Goal: Check status

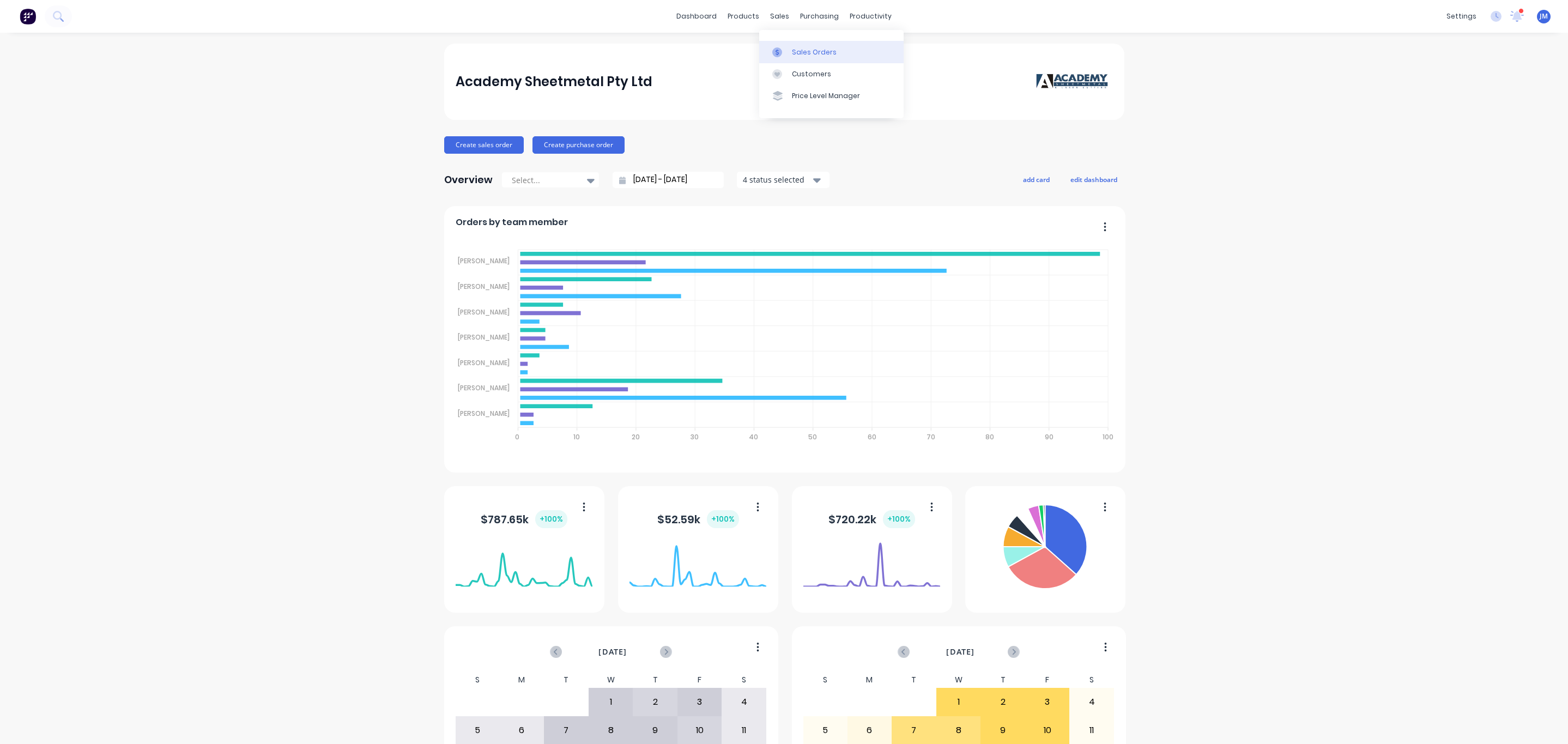
click at [817, 49] on div "Sales Orders" at bounding box center [814, 52] width 45 height 9
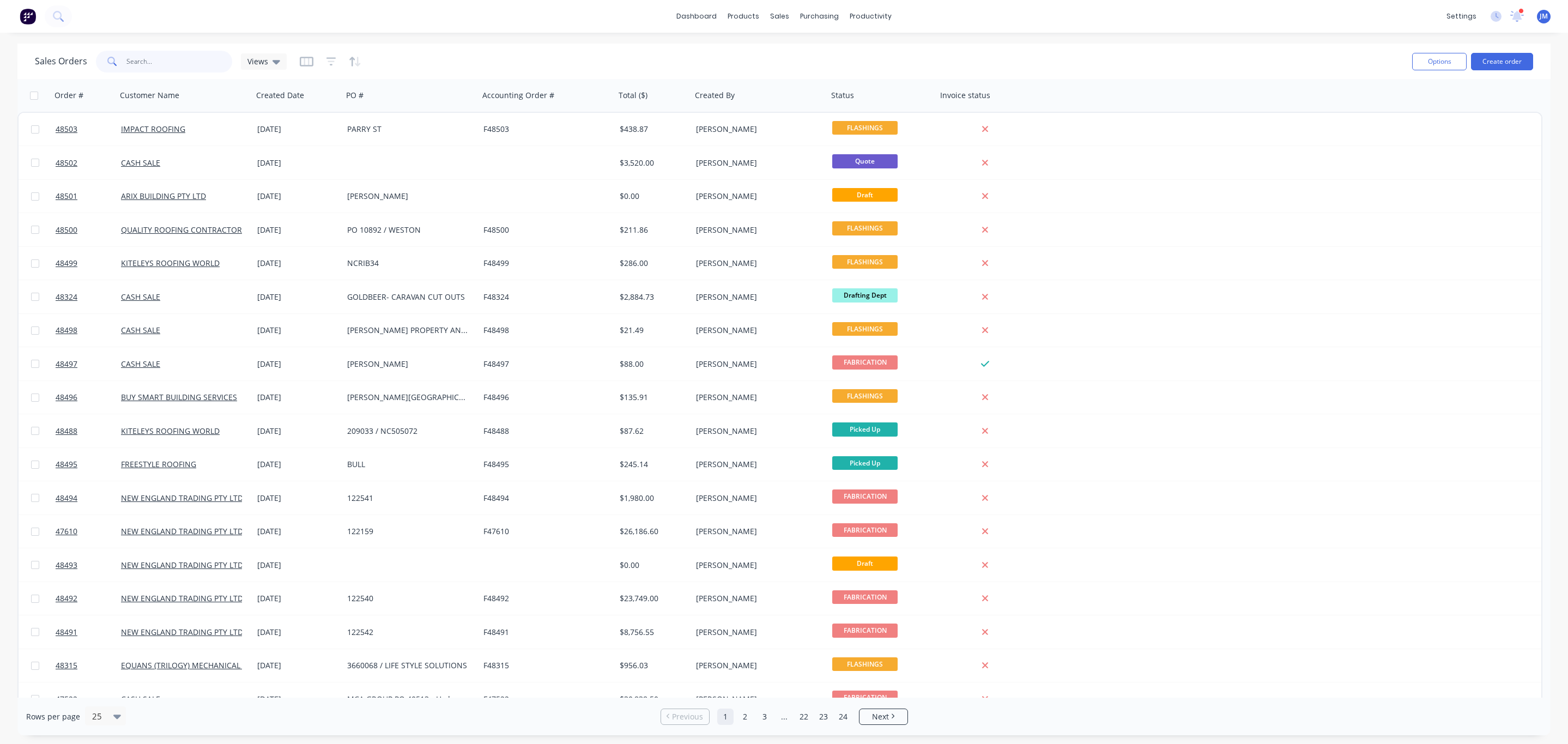
click at [154, 61] on input "text" at bounding box center [180, 61] width 107 height 22
type input "47630"
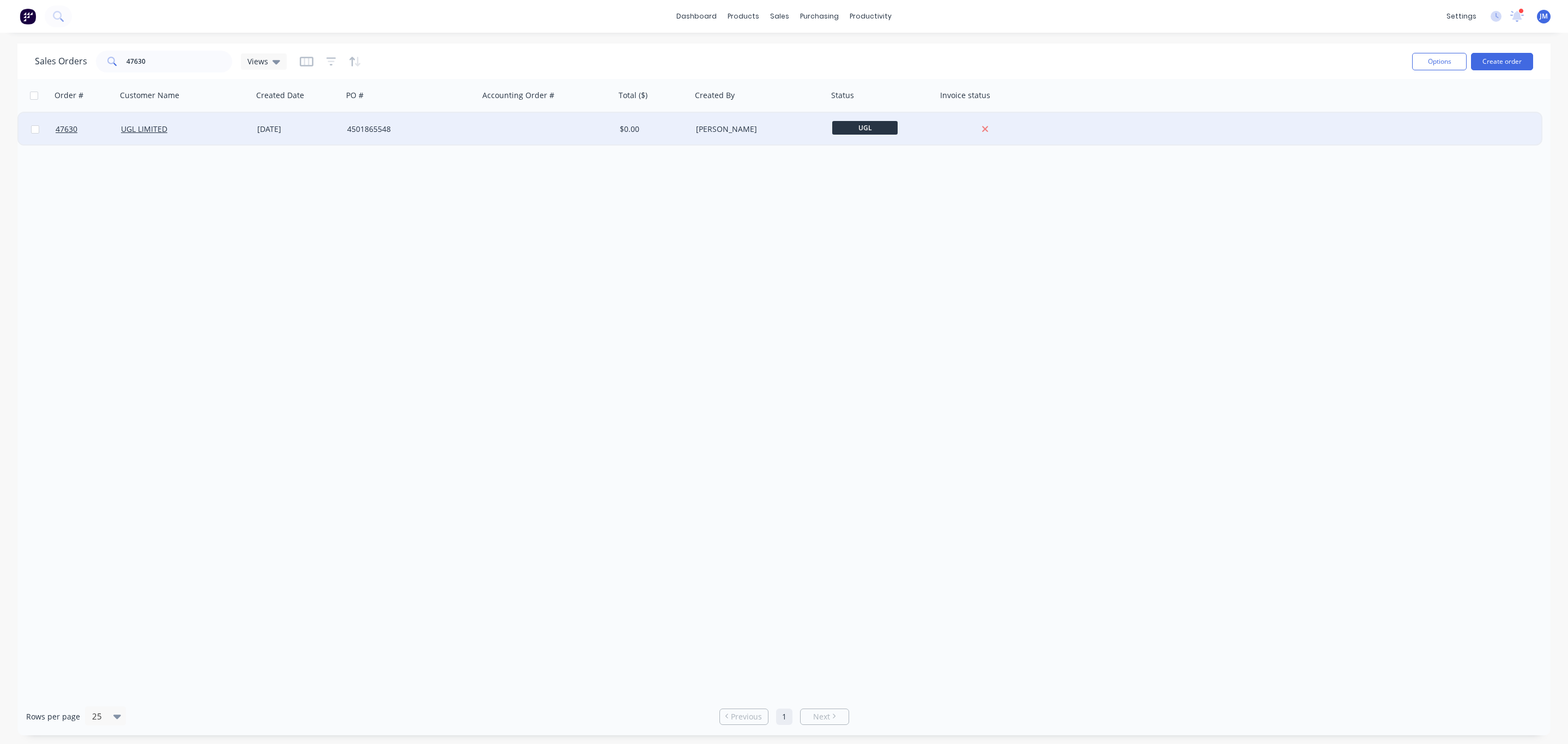
click at [420, 120] on div "4501865548" at bounding box center [411, 129] width 137 height 33
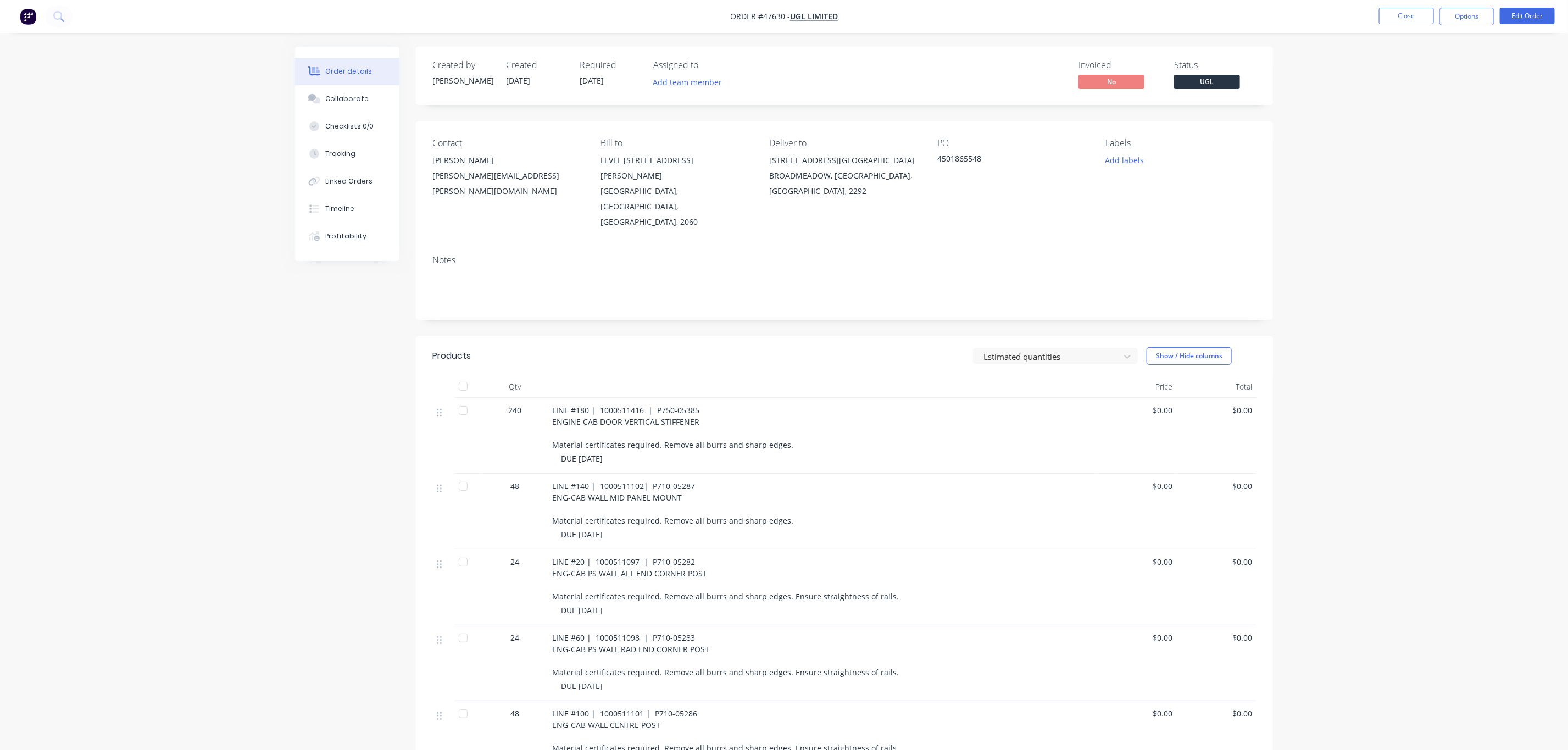
drag, startPoint x: 495, startPoint y: 86, endPoint x: 545, endPoint y: 89, distance: 50.1
click at [545, 89] on div "Created by [PERSON_NAME] Created [DATE] Required [DATE] Assigned to Add team me…" at bounding box center [597, 75] width 330 height 32
click at [545, 88] on div "Created [DATE]" at bounding box center [536, 75] width 60 height 32
click at [534, 71] on div "Created [DATE]" at bounding box center [536, 75] width 60 height 32
click at [531, 82] on span "[DATE]" at bounding box center [518, 80] width 24 height 10
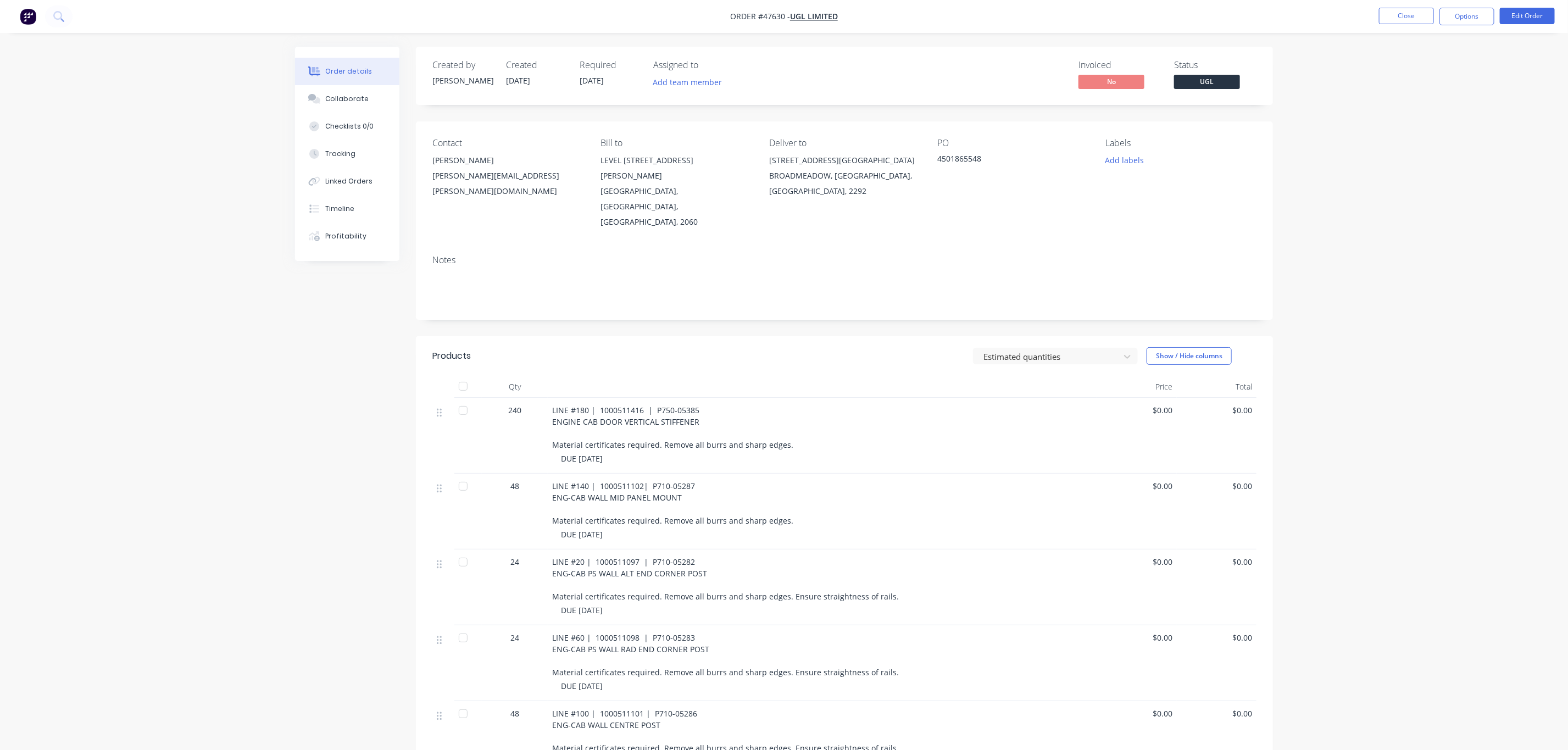
drag, startPoint x: 504, startPoint y: 79, endPoint x: 539, endPoint y: 88, distance: 36.1
click at [539, 88] on div "Created by [PERSON_NAME] Created [DATE] Required [DATE] Assigned to Add team me…" at bounding box center [597, 75] width 330 height 32
click at [329, 218] on button "Timeline" at bounding box center [347, 208] width 104 height 27
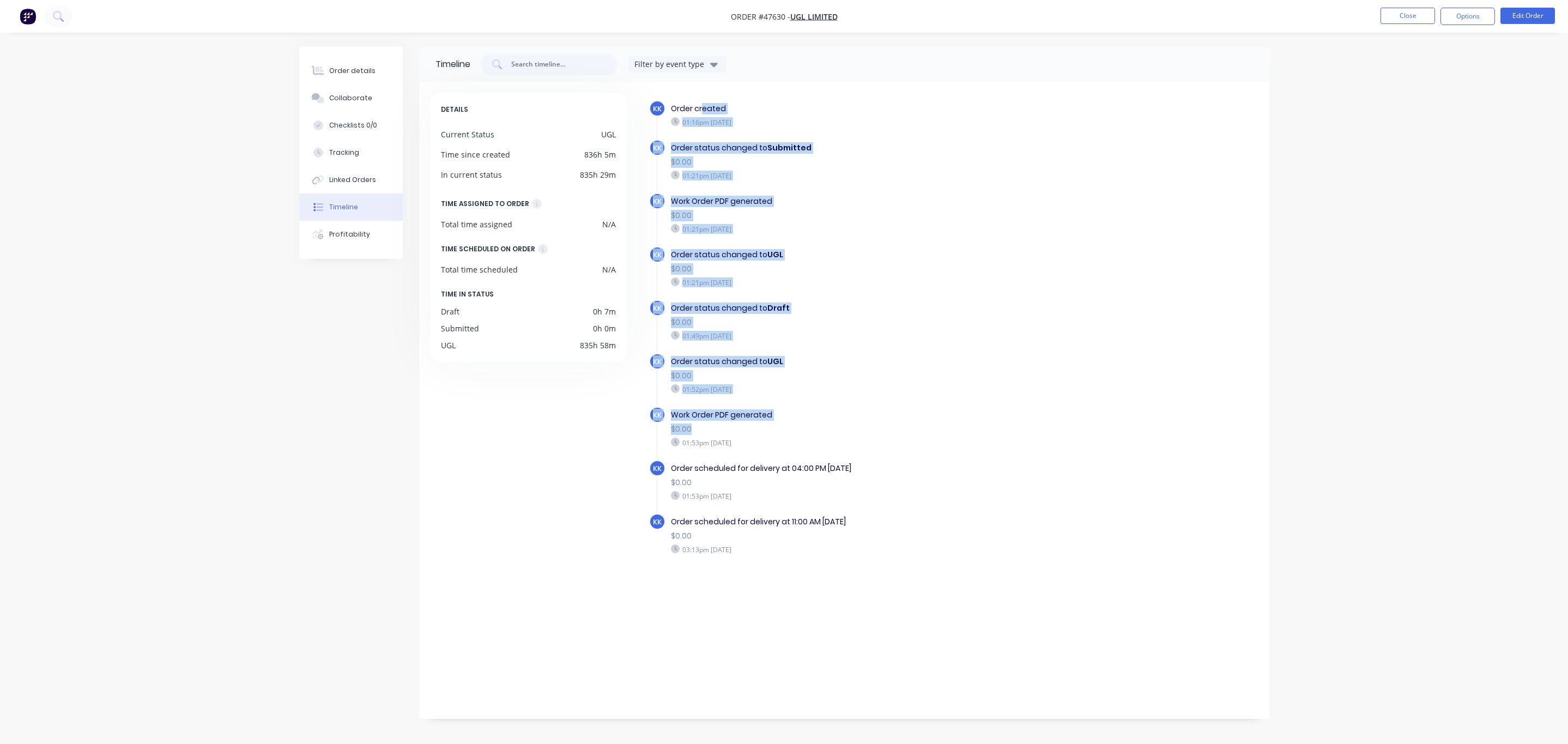
drag, startPoint x: 702, startPoint y: 110, endPoint x: 777, endPoint y: 424, distance: 322.8
click at [777, 424] on div "KK Order created 01:16pm [DATE] KK Order status changed to Submitted $0.00 01:2…" at bounding box center [953, 347] width 610 height 494
click at [777, 424] on div "$0.00" at bounding box center [859, 429] width 377 height 12
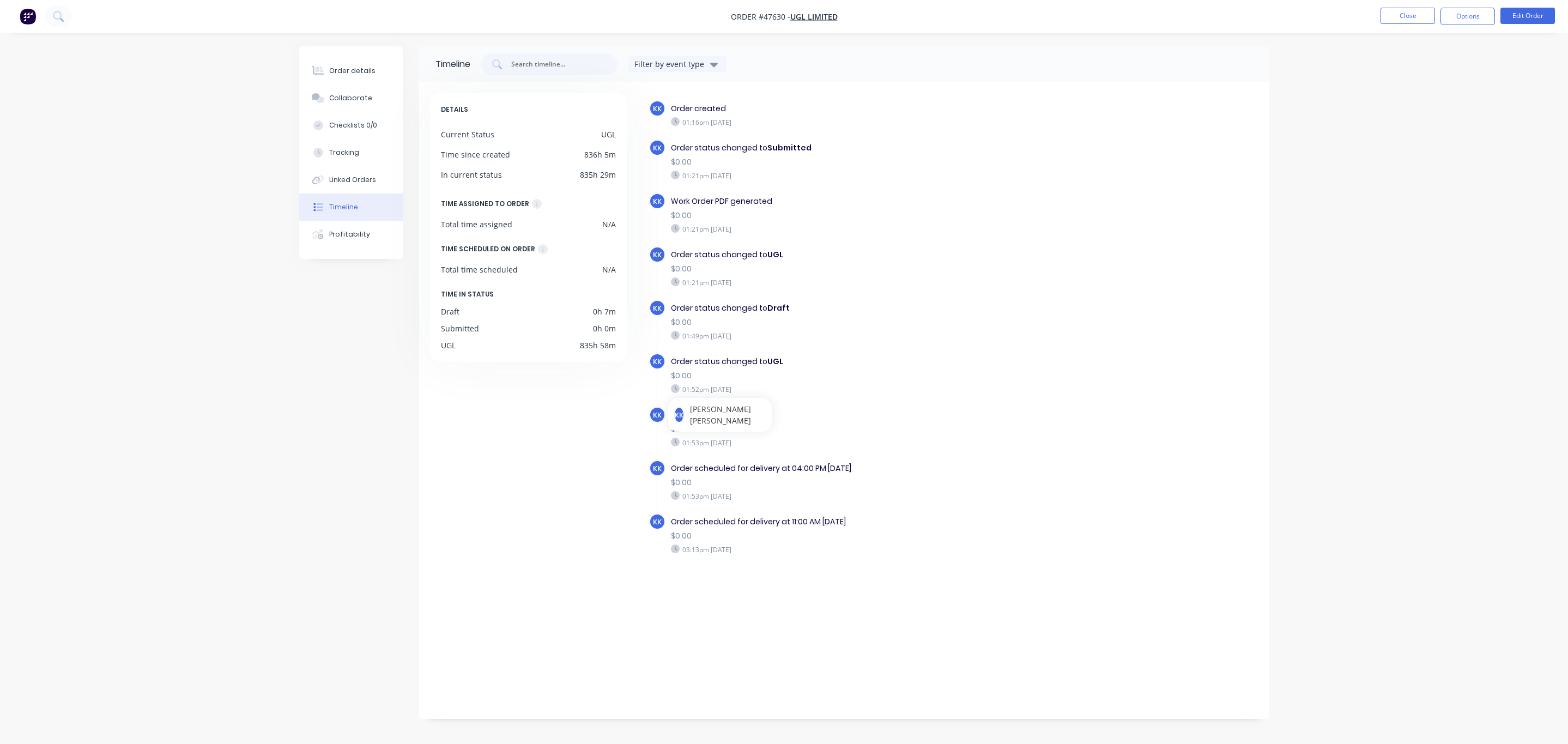
drag, startPoint x: 771, startPoint y: 411, endPoint x: 661, endPoint y: 410, distance: 110.0
click at [661, 410] on div "KK Work Order PDF generated $0.00 01:53pm [DATE]" at bounding box center [864, 433] width 431 height 53
click at [340, 72] on div "Order details" at bounding box center [352, 70] width 46 height 9
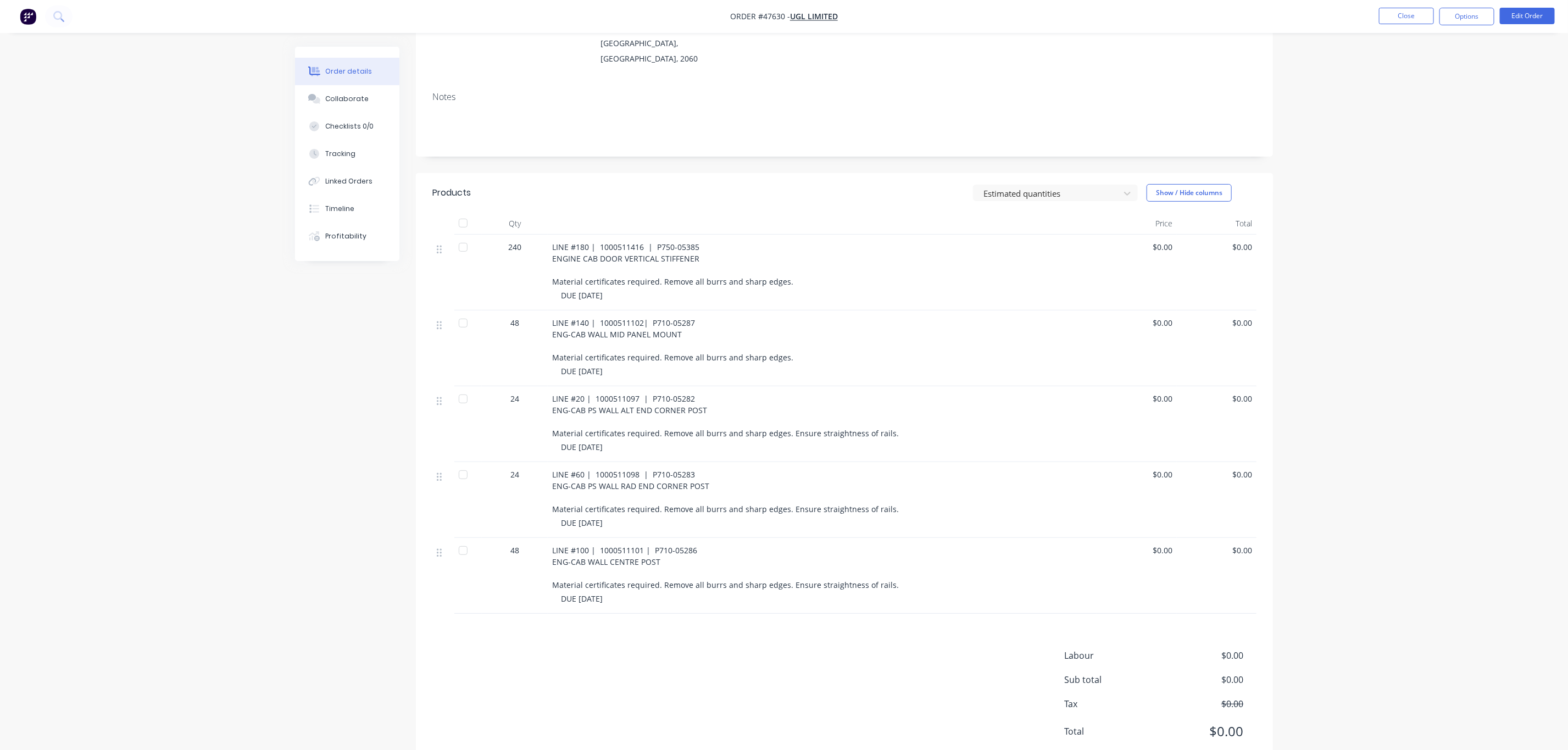
scroll to position [165, 0]
drag, startPoint x: 615, startPoint y: 339, endPoint x: 518, endPoint y: 304, distance: 103.1
click at [518, 309] on div "48 LINE #140 | 1000511102| P710-05287 ENG-CAB WALL MID PANEL MOUNT Material cer…" at bounding box center [845, 347] width 824 height 76
click at [518, 309] on div "48" at bounding box center [515, 347] width 66 height 76
click at [343, 204] on div "Timeline" at bounding box center [341, 208] width 29 height 10
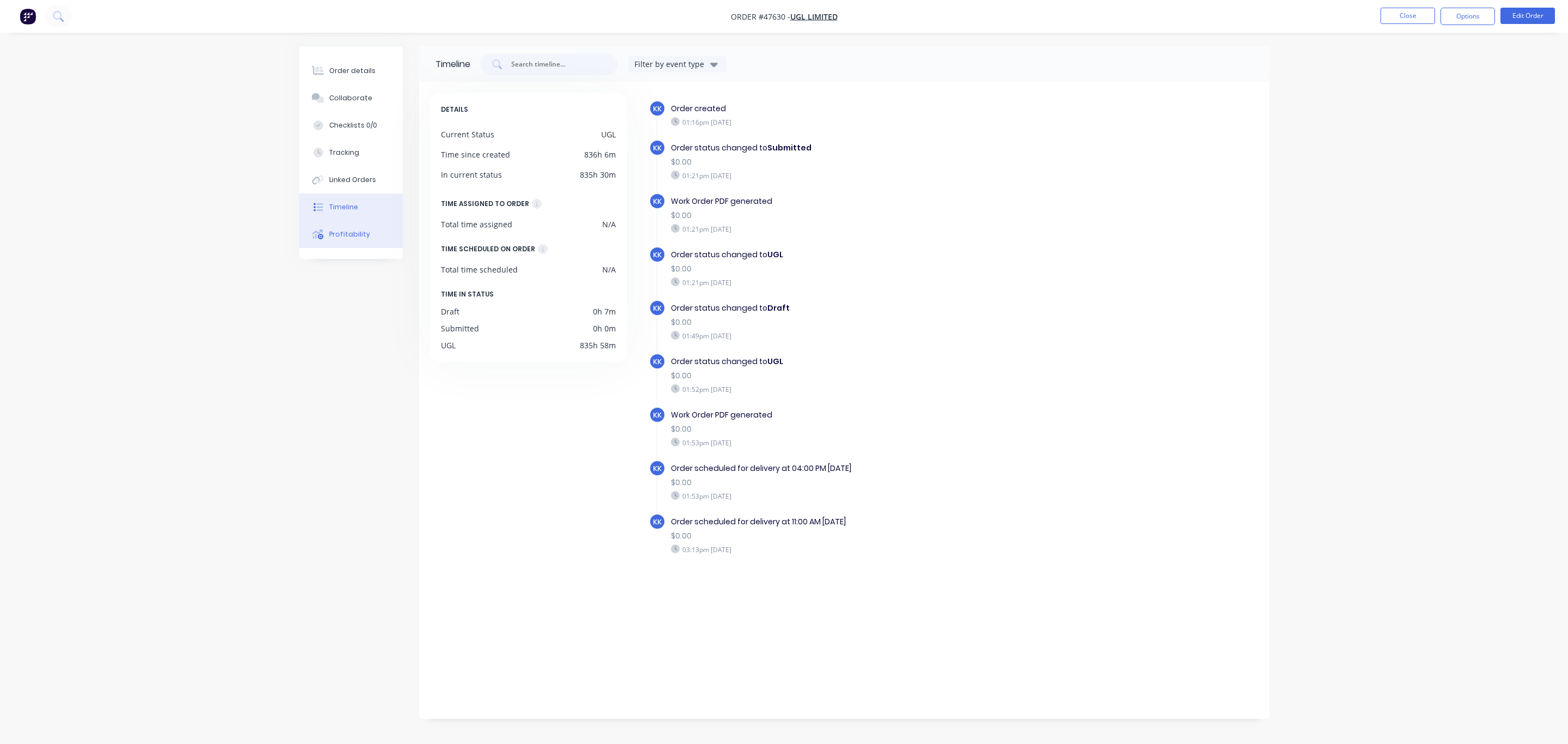
click at [349, 239] on button "Profitability" at bounding box center [351, 234] width 104 height 27
